Goal: Consume media (video, audio)

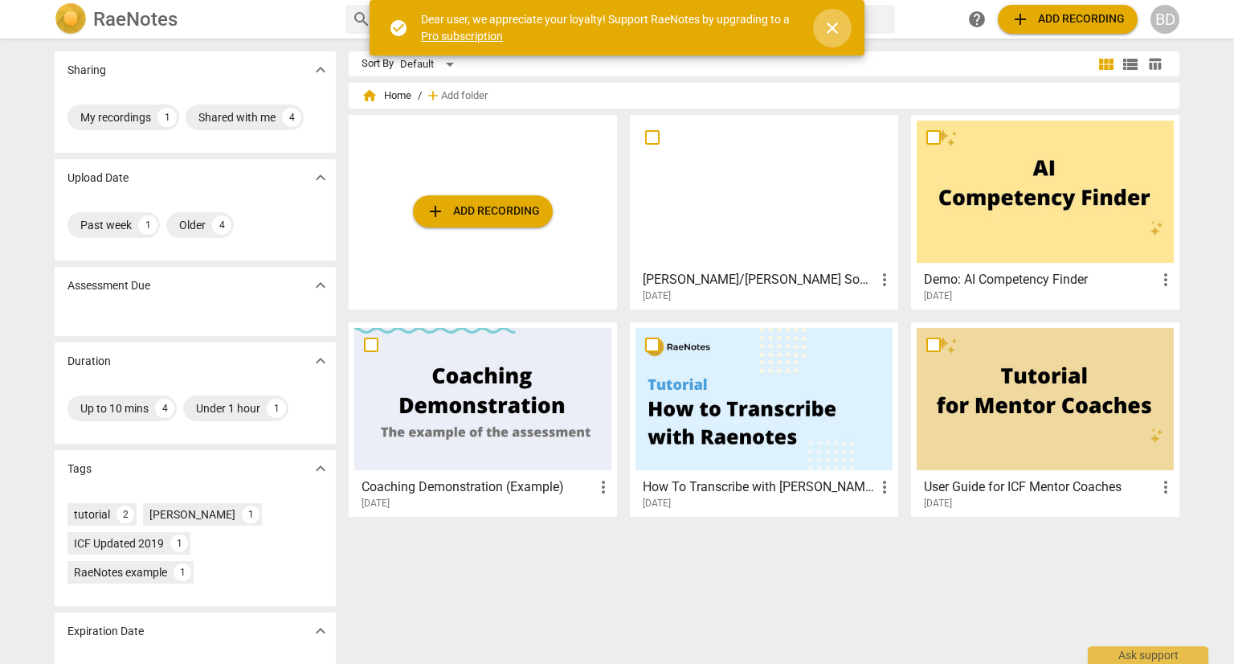
click at [834, 33] on span "close" at bounding box center [832, 27] width 19 height 19
click at [833, 22] on span "close" at bounding box center [832, 27] width 19 height 19
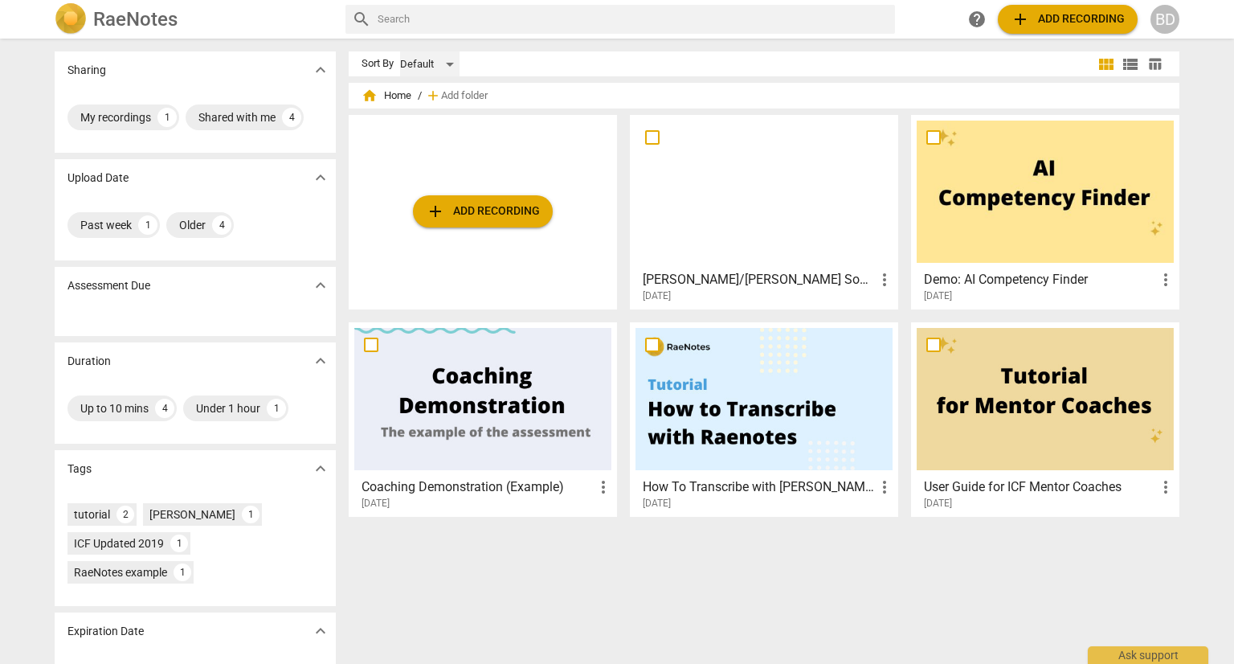
click at [447, 64] on div "Default" at bounding box center [429, 64] width 59 height 26
click at [447, 64] on li "Default" at bounding box center [436, 64] width 76 height 31
click at [1159, 21] on div "BD" at bounding box center [1164, 19] width 29 height 29
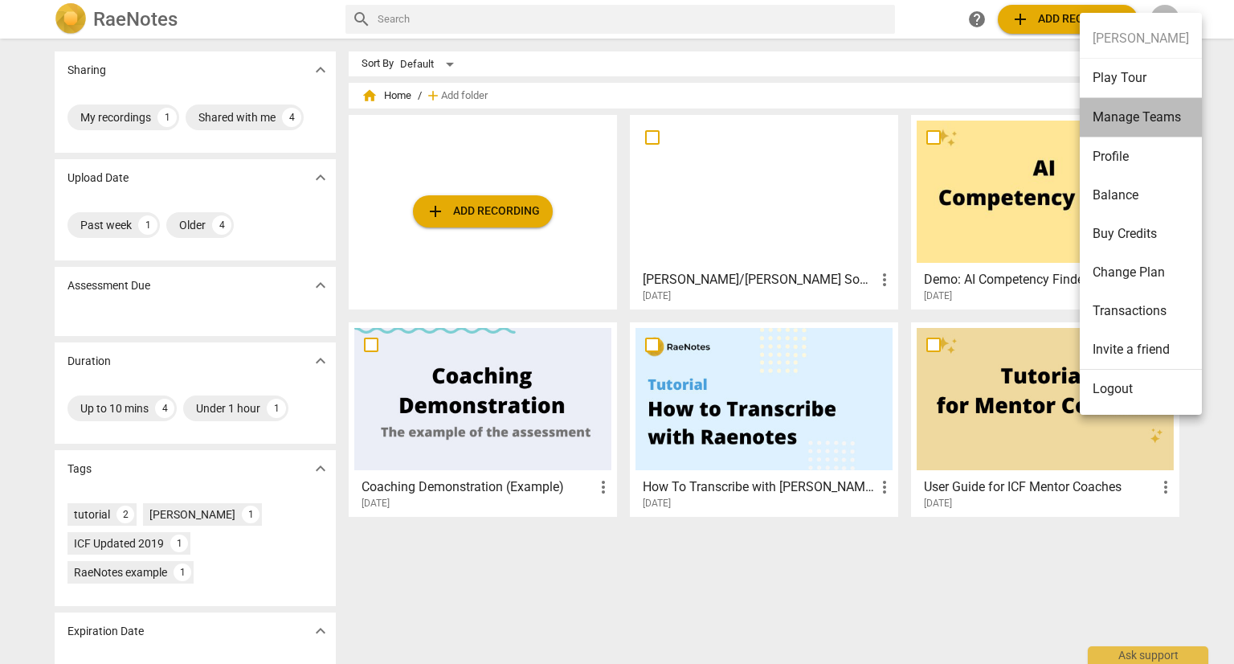
click at [1160, 110] on li "Manage Teams" at bounding box center [1141, 117] width 122 height 39
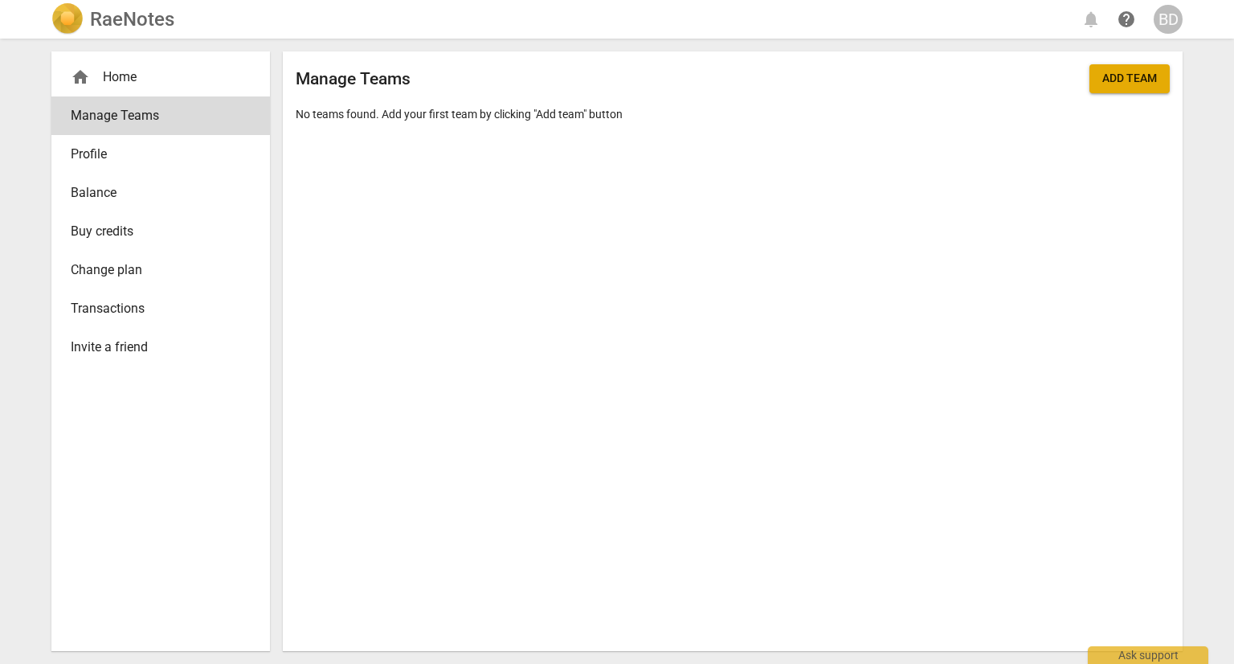
click at [99, 158] on span "Profile" at bounding box center [154, 154] width 167 height 19
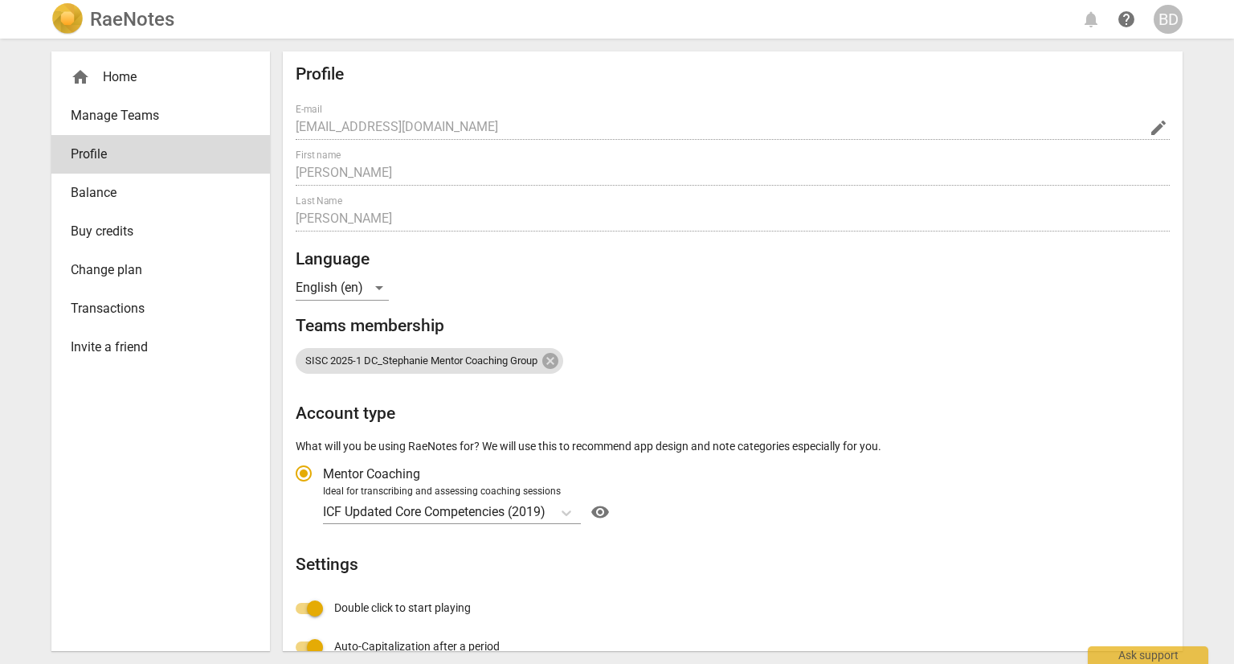
radio input "false"
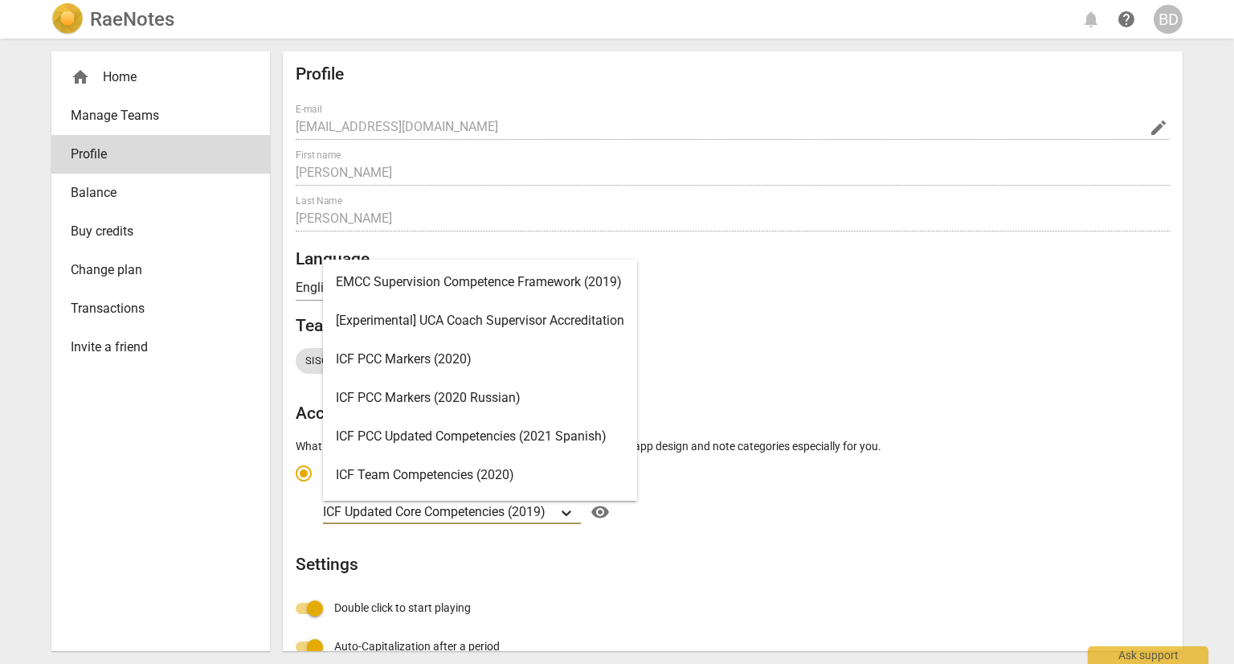
click at [562, 512] on icon "Account type" at bounding box center [566, 512] width 16 height 16
click at [0, 0] on input "Ideal for transcribing and assessing coaching sessions 16 results available. Us…" at bounding box center [0, 0] width 0 height 0
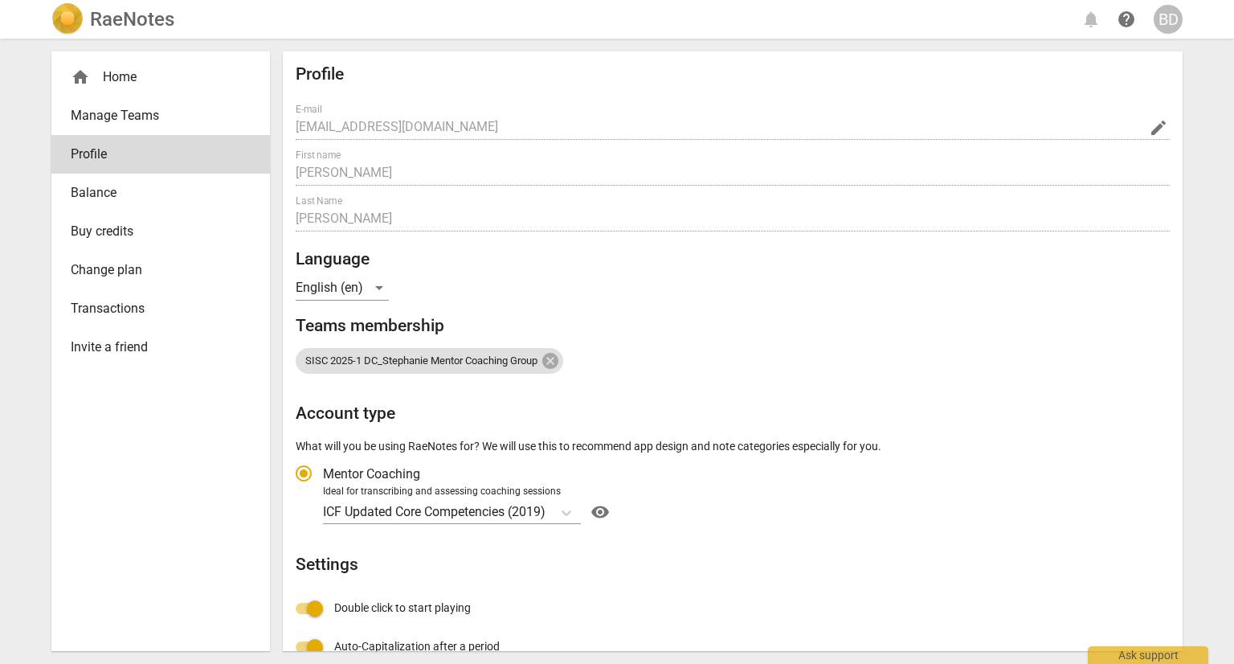
click at [713, 304] on div "Profile E-mail [EMAIL_ADDRESS][DOMAIN_NAME] edit First name [PERSON_NAME] Last …" at bounding box center [733, 461] width 874 height 794
click at [562, 406] on h2 "Account type" at bounding box center [733, 413] width 874 height 20
click at [607, 509] on span "visibility" at bounding box center [600, 511] width 26 height 19
click at [488, 359] on span "SISC 2025-1 DC_Stephanie Mentor Coaching Group" at bounding box center [421, 361] width 251 height 12
click at [120, 85] on div "home Home" at bounding box center [154, 76] width 167 height 19
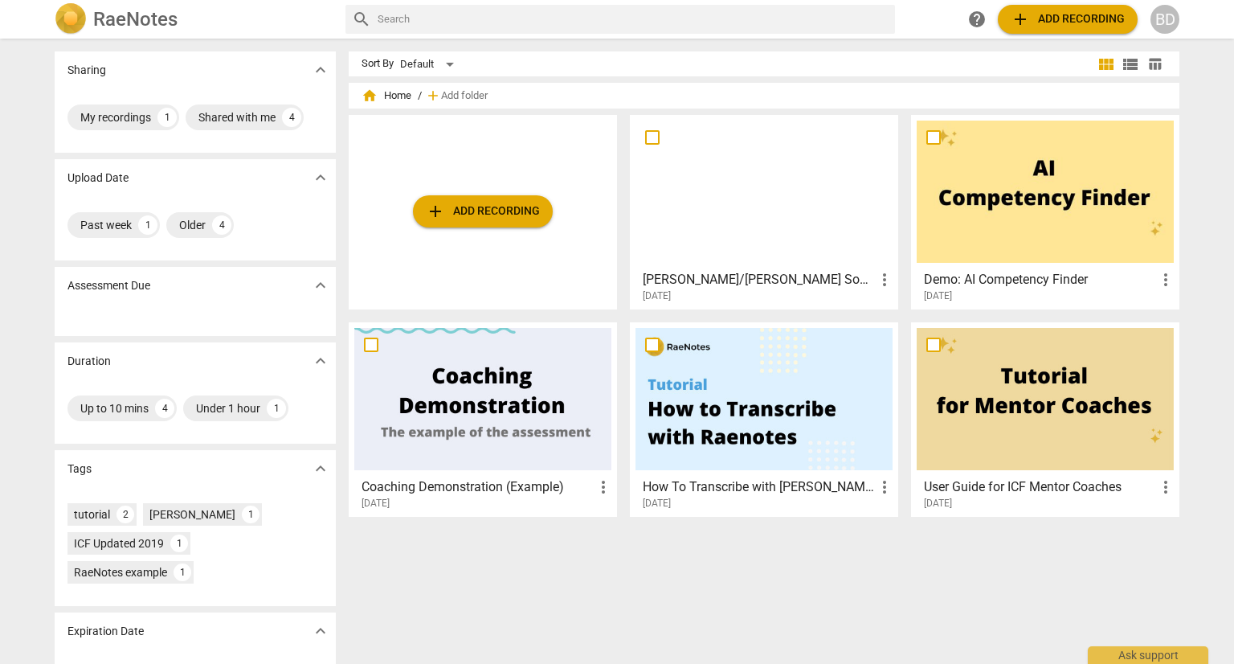
click at [696, 204] on div at bounding box center [763, 191] width 257 height 142
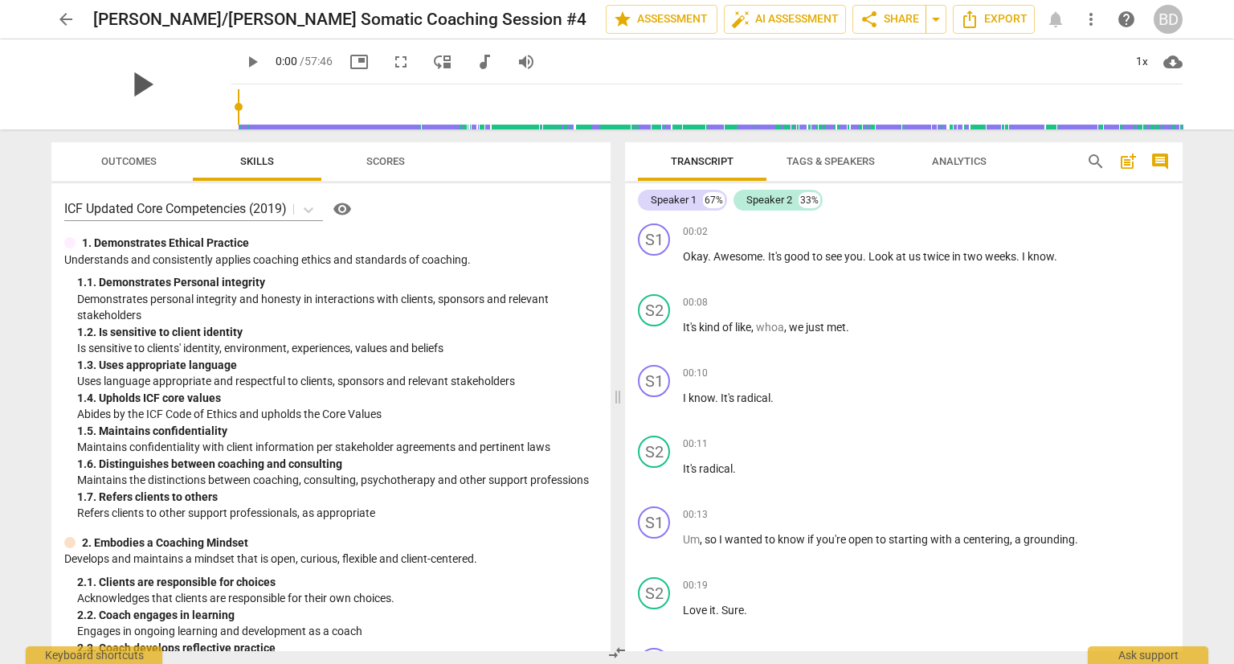
click at [125, 91] on span "play_arrow" at bounding box center [141, 84] width 42 height 42
type input "3"
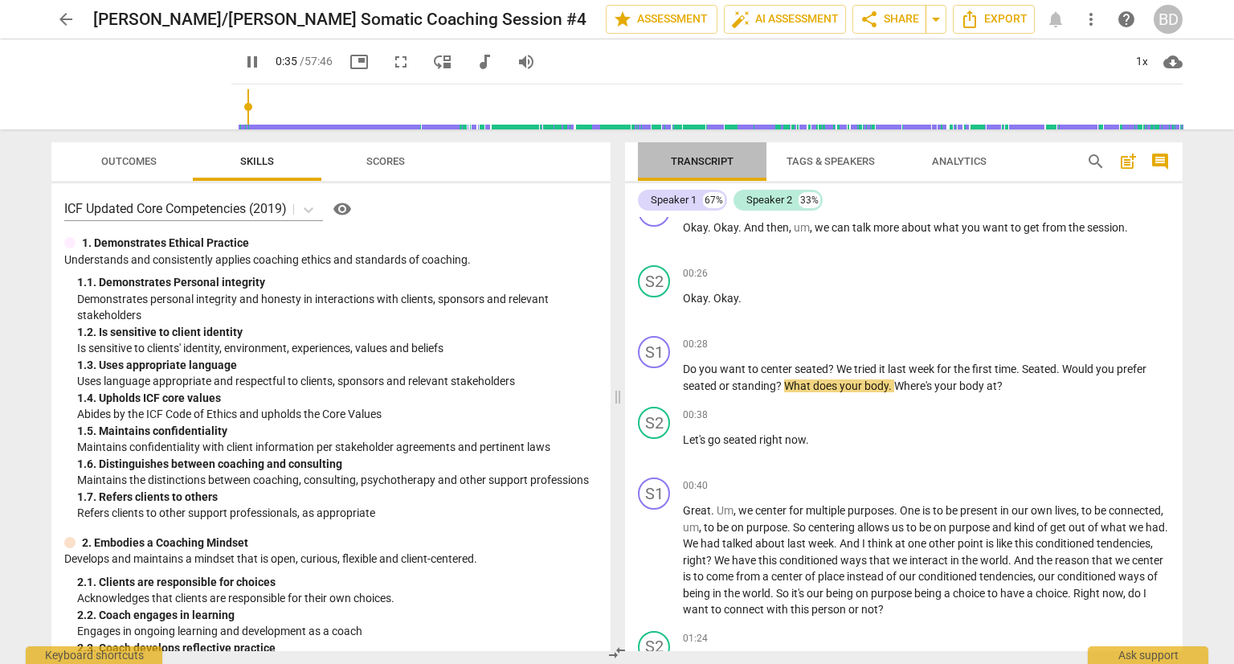
click at [690, 160] on span "Transcript" at bounding box center [702, 161] width 63 height 12
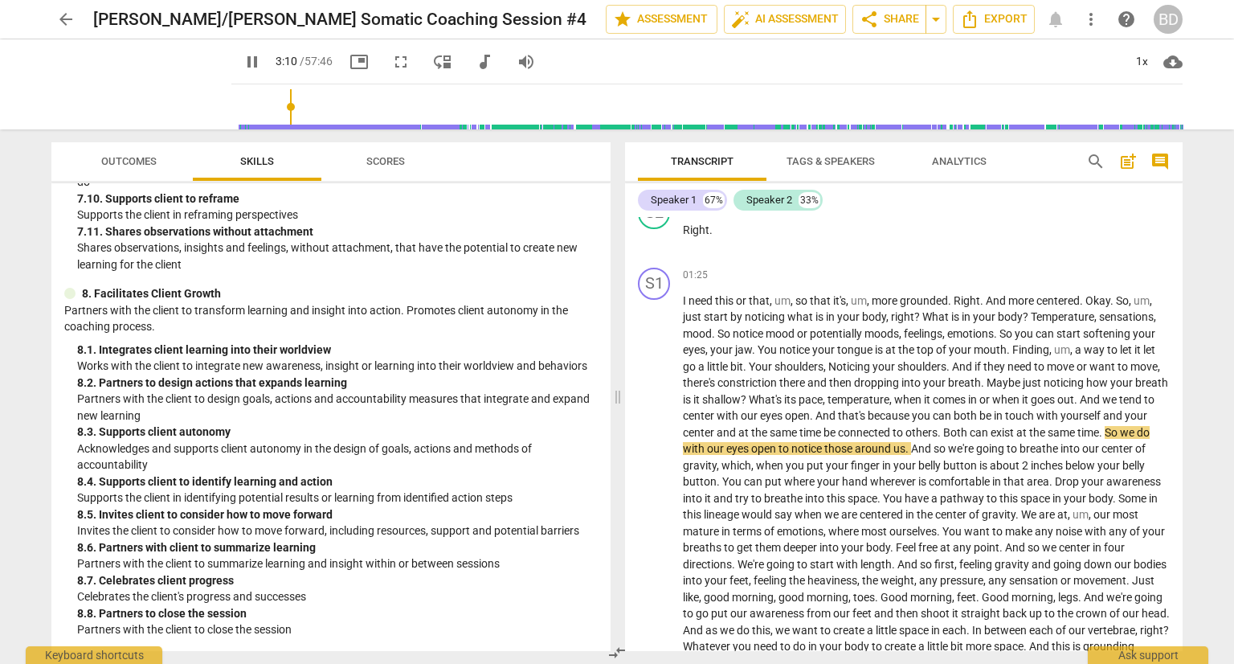
scroll to position [2488, 0]
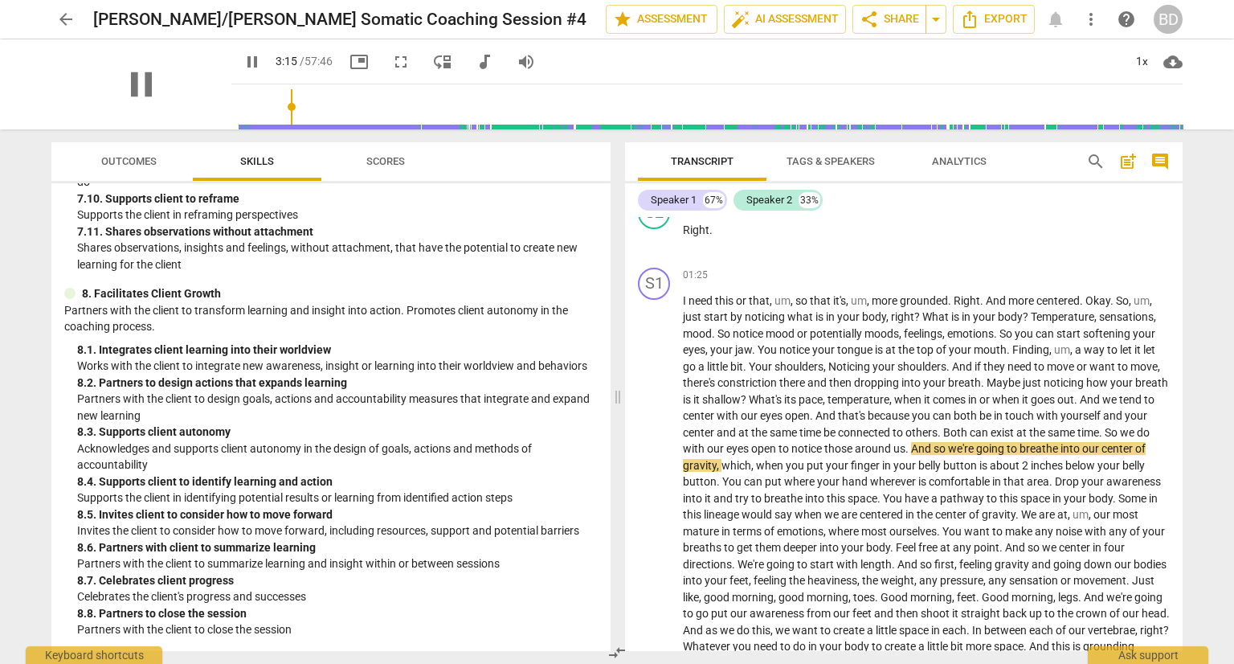
drag, startPoint x: 231, startPoint y: 59, endPoint x: 209, endPoint y: 58, distance: 21.7
click at [243, 59] on span "pause" at bounding box center [252, 61] width 19 height 19
type input "196"
